Goal: Transaction & Acquisition: Obtain resource

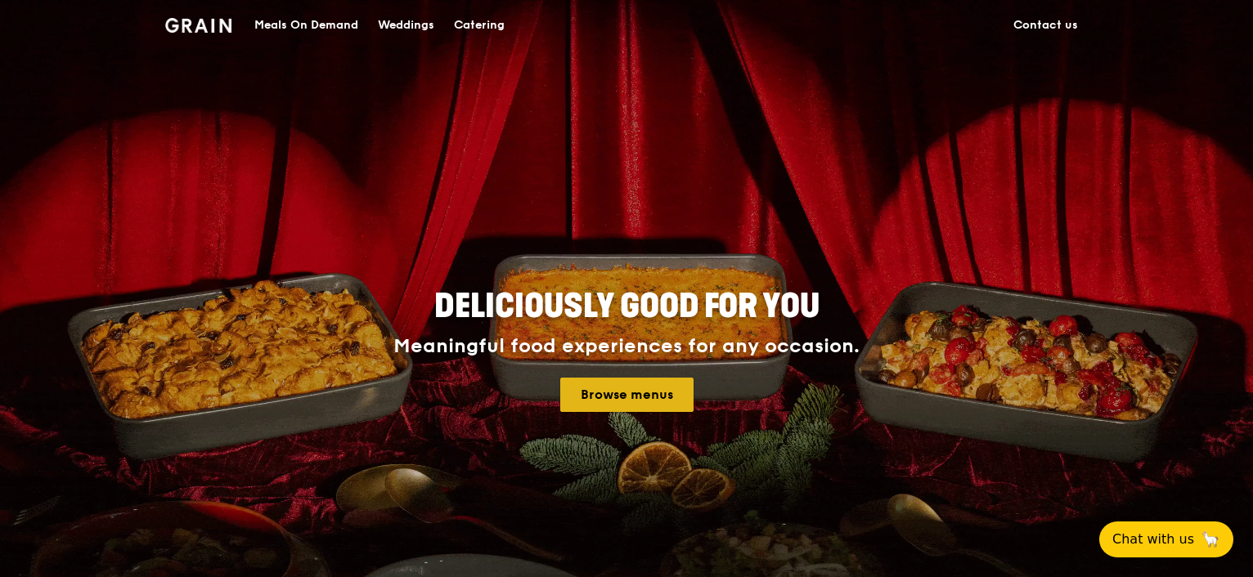
click at [620, 400] on link "Browse menus" at bounding box center [626, 395] width 133 height 34
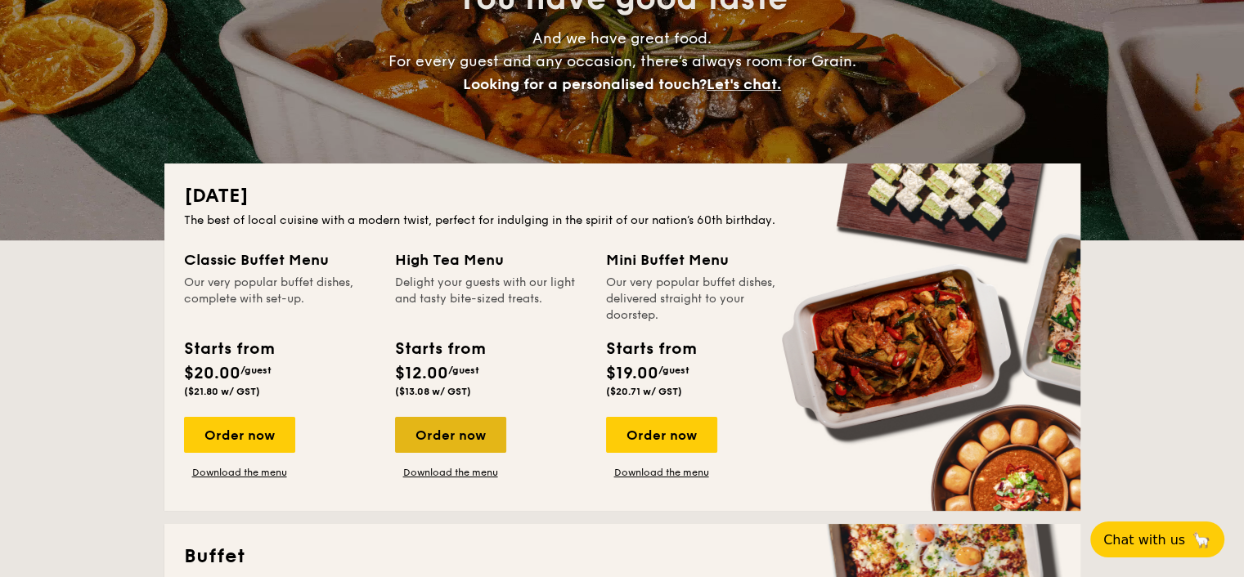
click at [480, 437] on div "Order now" at bounding box center [450, 435] width 111 height 36
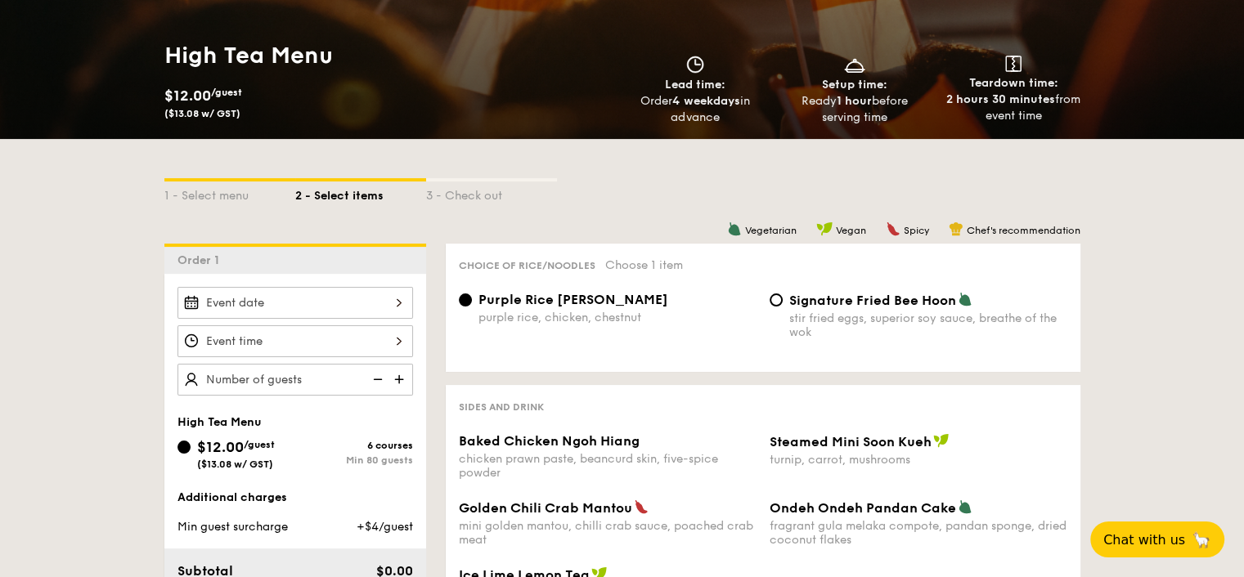
scroll to position [327, 0]
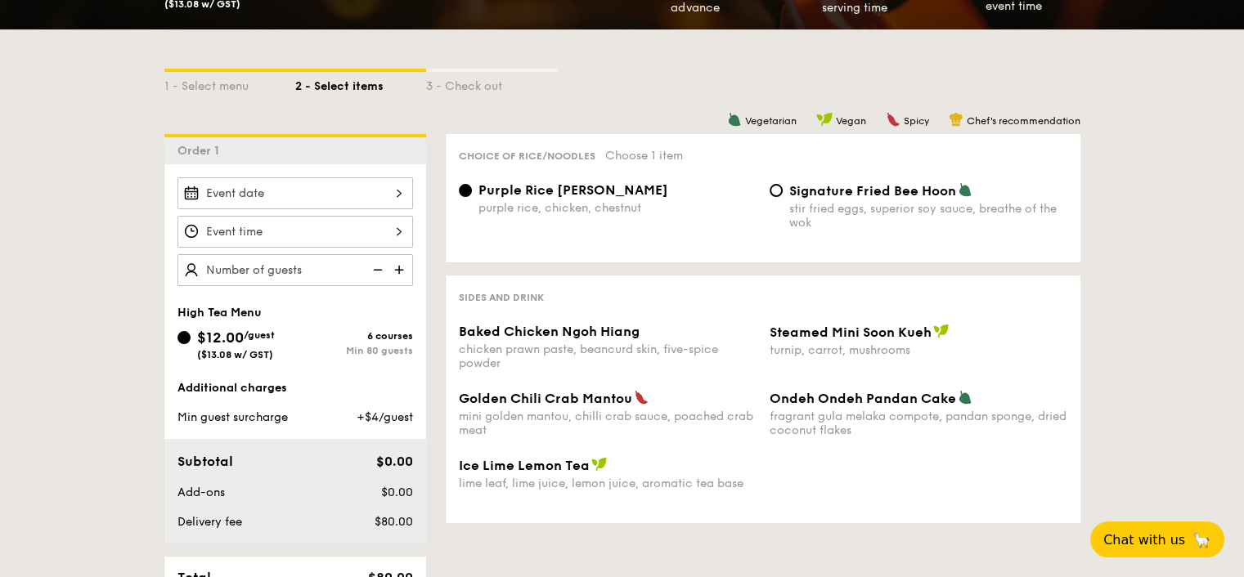
scroll to position [218, 0]
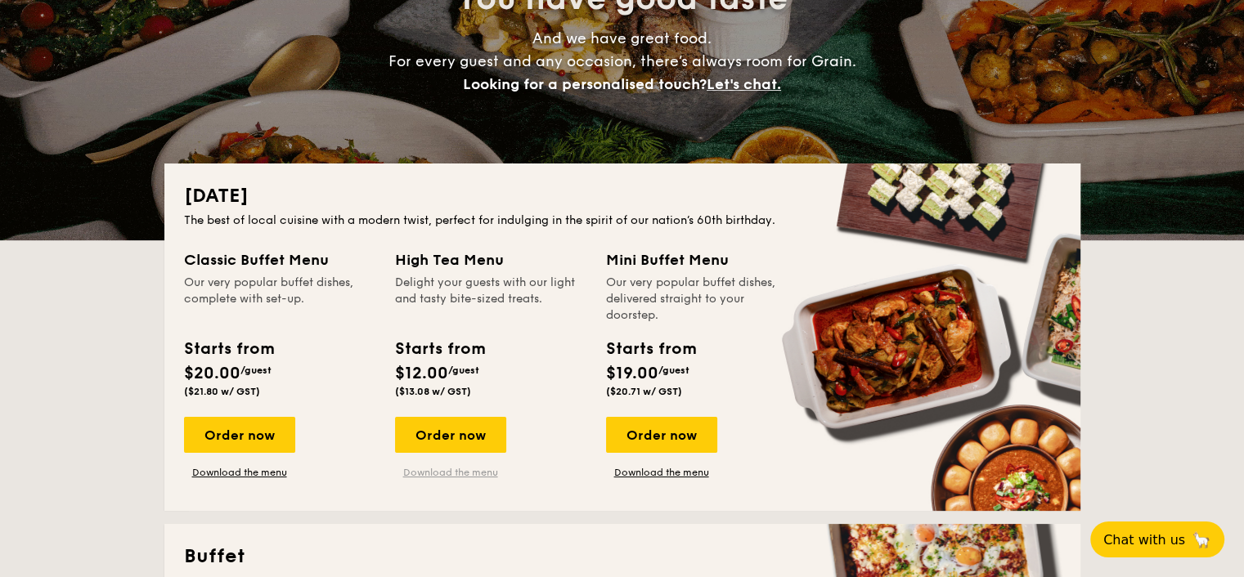
click at [466, 476] on link "Download the menu" at bounding box center [450, 472] width 111 height 13
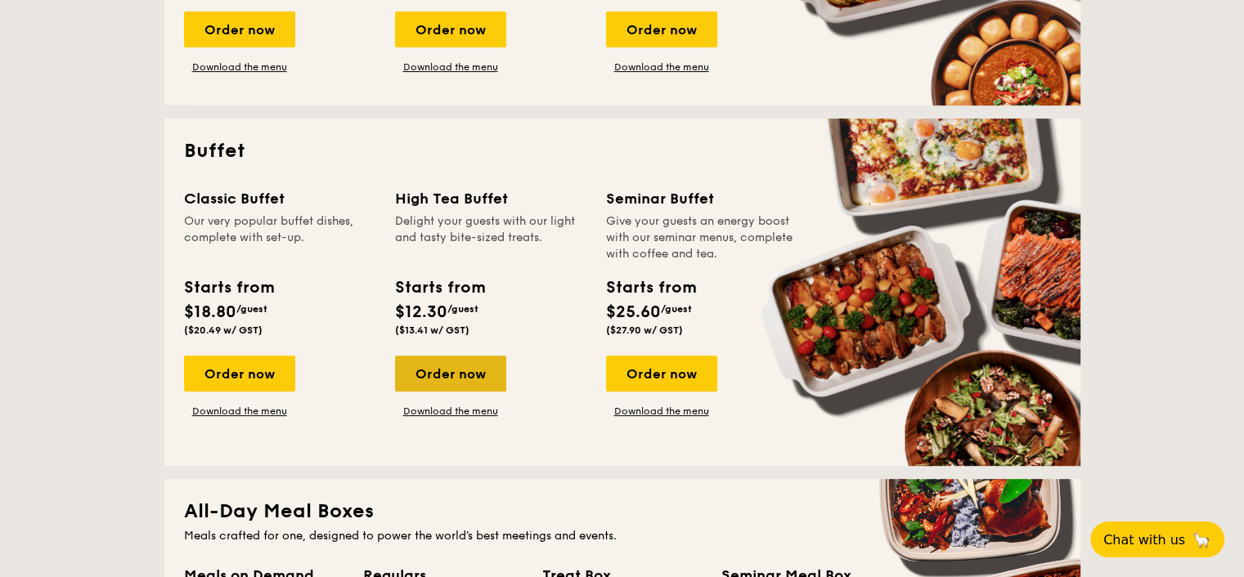
scroll to position [654, 0]
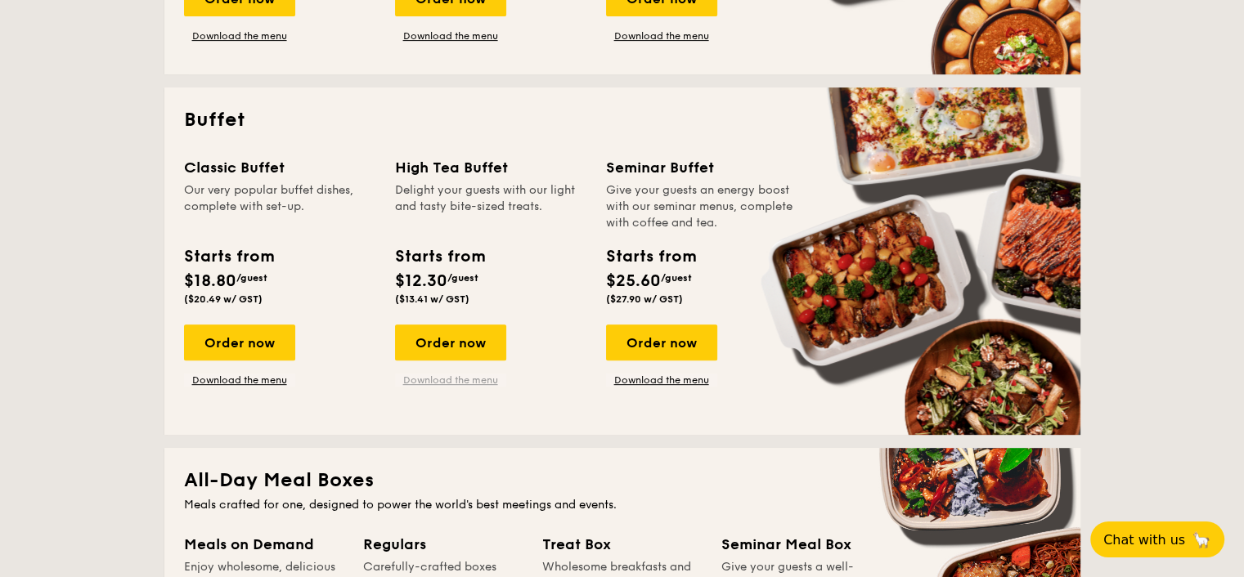
click at [452, 374] on link "Download the menu" at bounding box center [450, 380] width 111 height 13
